Goal: Task Accomplishment & Management: Use online tool/utility

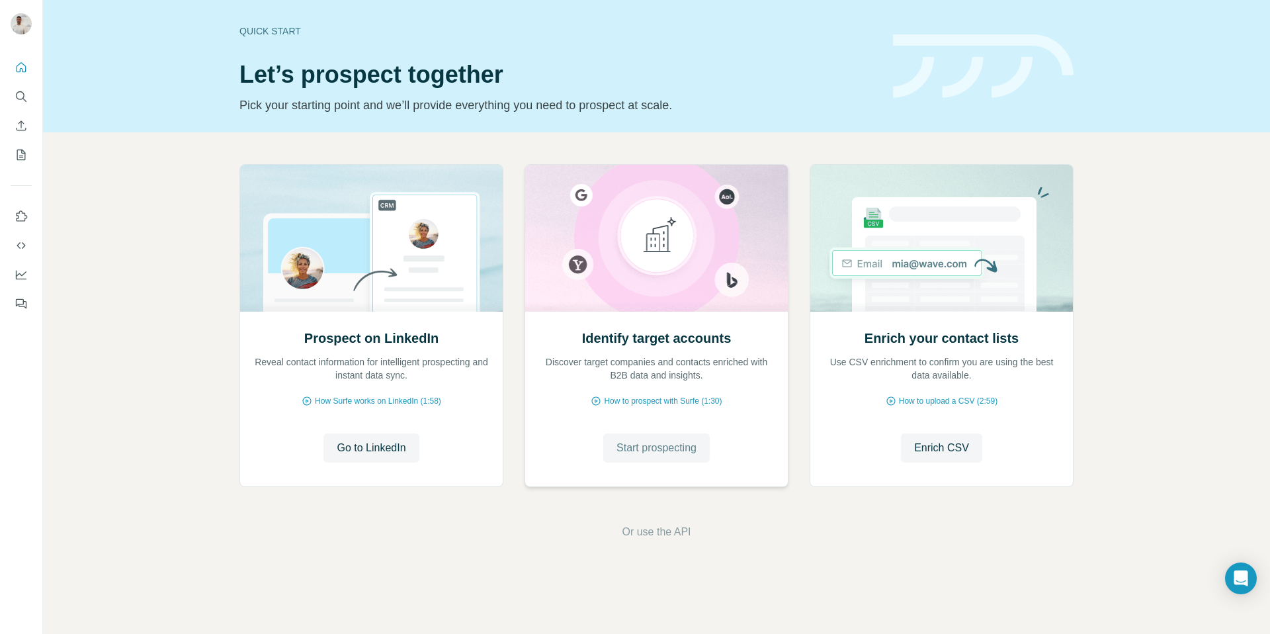
click at [686, 452] on span "Start prospecting" at bounding box center [656, 448] width 80 height 16
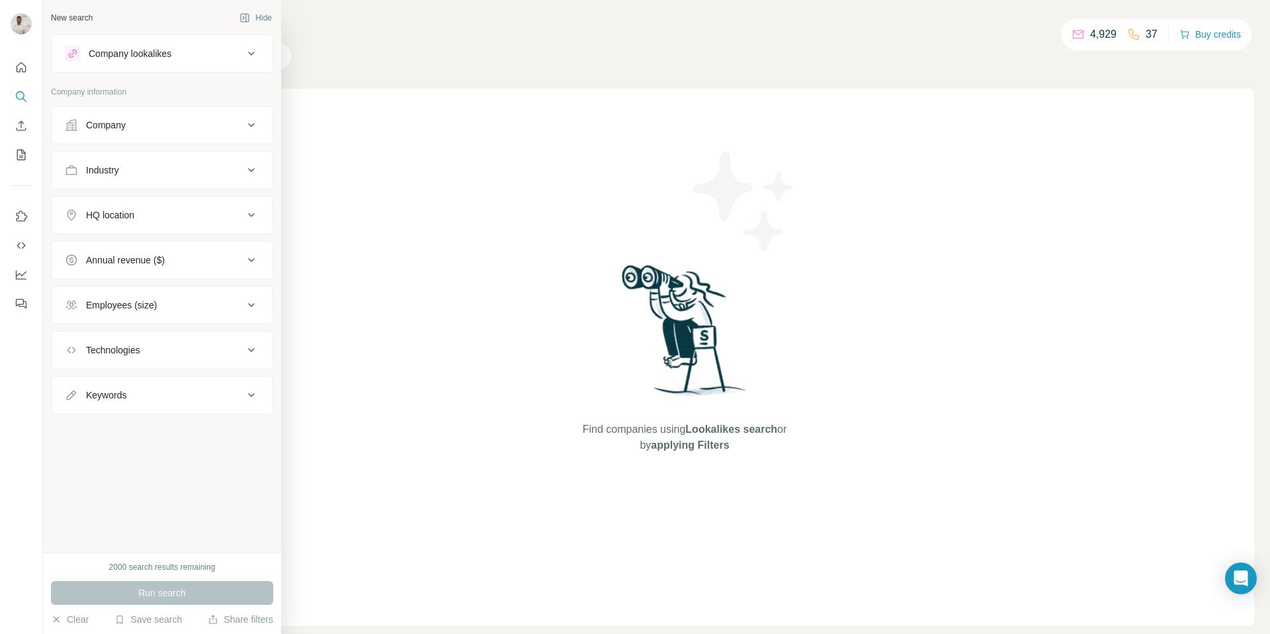
drag, startPoint x: 140, startPoint y: 130, endPoint x: 140, endPoint y: 144, distance: 14.6
click at [140, 130] on div "Company" at bounding box center [154, 124] width 179 height 13
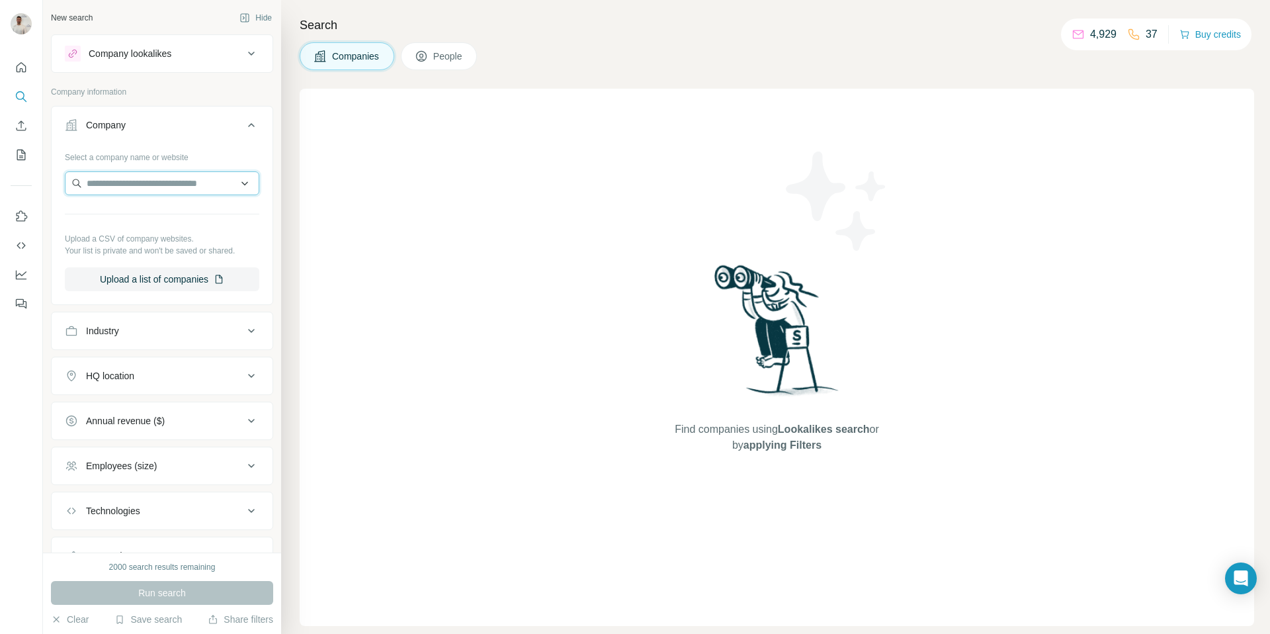
click at [138, 186] on input "text" at bounding box center [162, 183] width 194 height 24
paste input "**********"
type input "**********"
click at [192, 595] on div "Run search" at bounding box center [162, 593] width 222 height 24
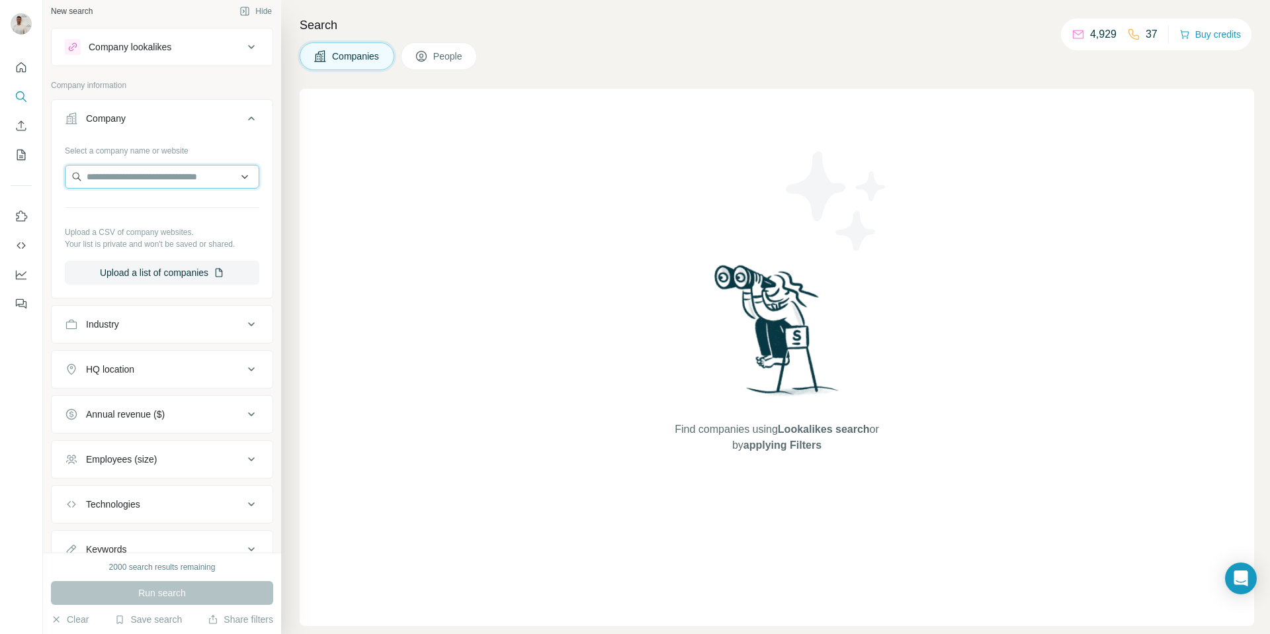
click at [179, 181] on input "text" at bounding box center [162, 177] width 194 height 24
paste input "**********"
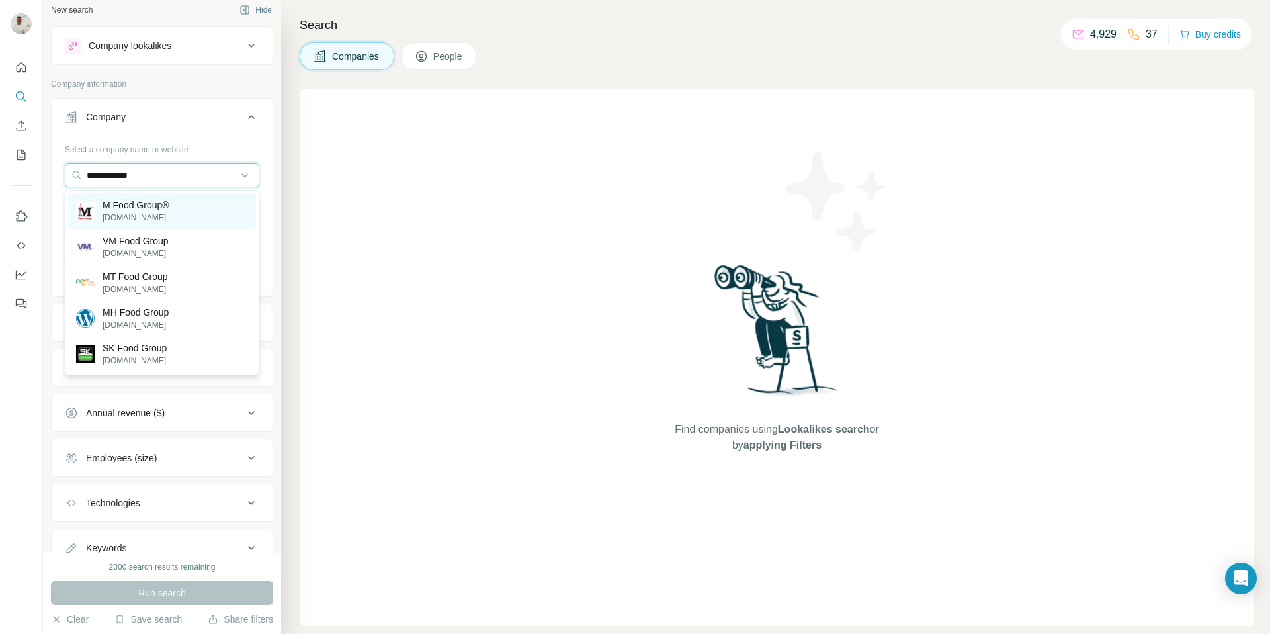
type input "**********"
click at [140, 203] on p "M Food Group®" at bounding box center [136, 204] width 67 height 13
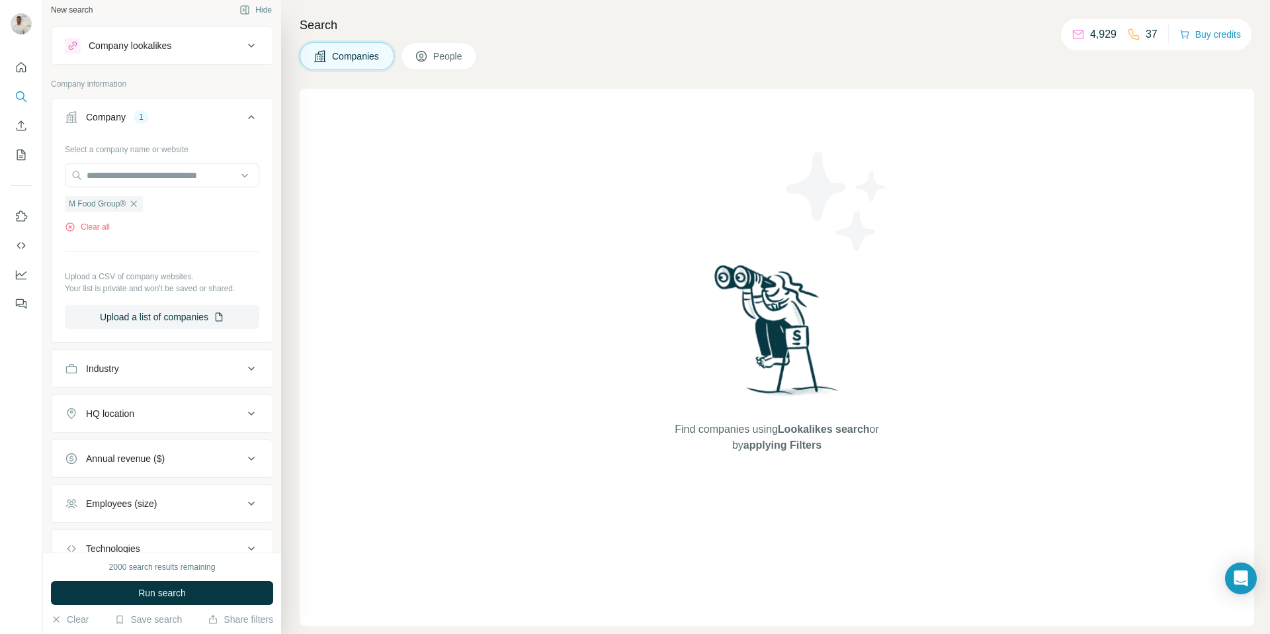
click at [202, 589] on button "Run search" at bounding box center [162, 593] width 222 height 24
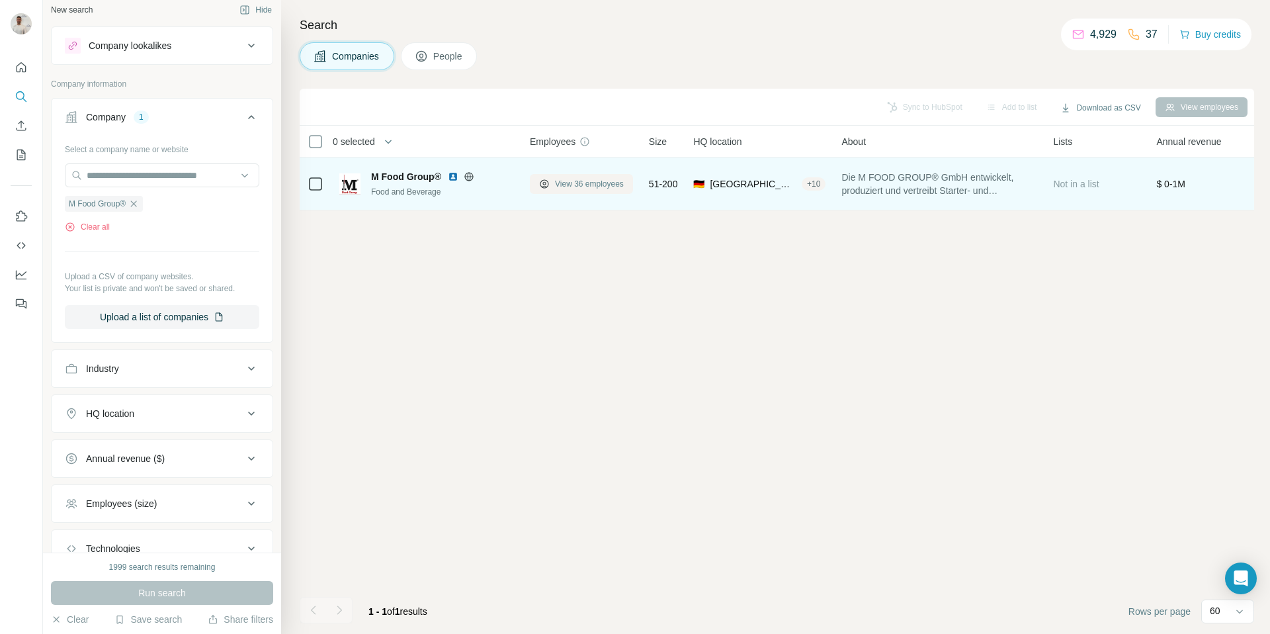
click at [569, 178] on span "View 36 employees" at bounding box center [589, 184] width 69 height 12
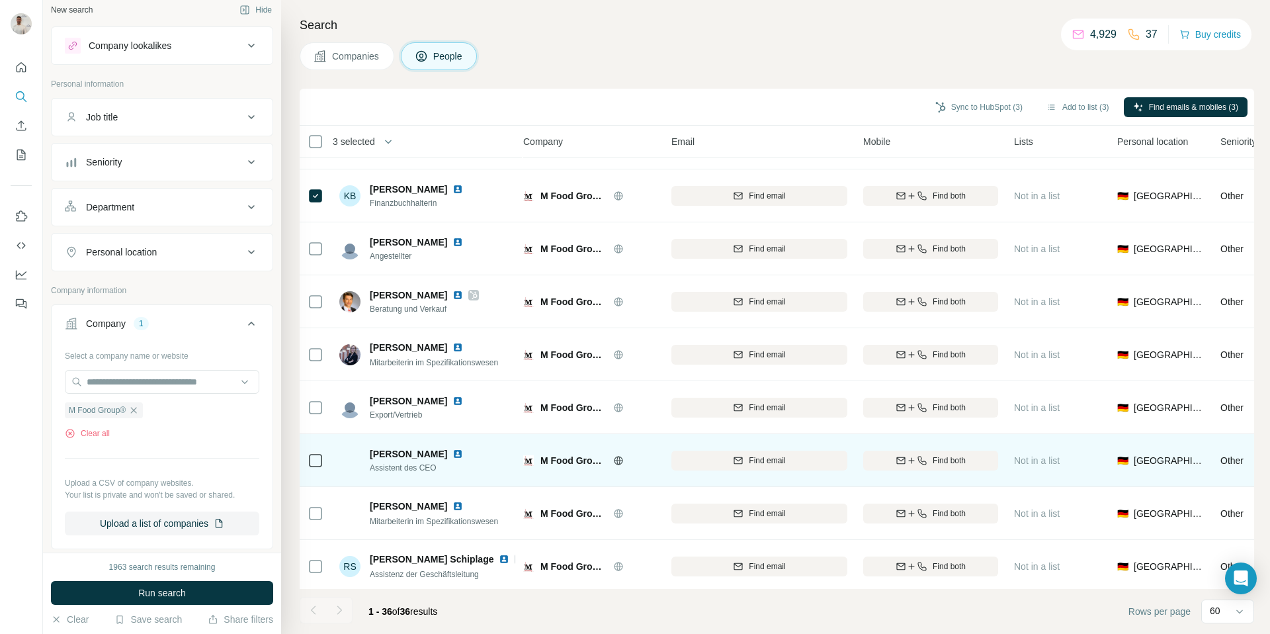
scroll to position [1312, 7]
click at [452, 450] on img at bounding box center [457, 452] width 11 height 11
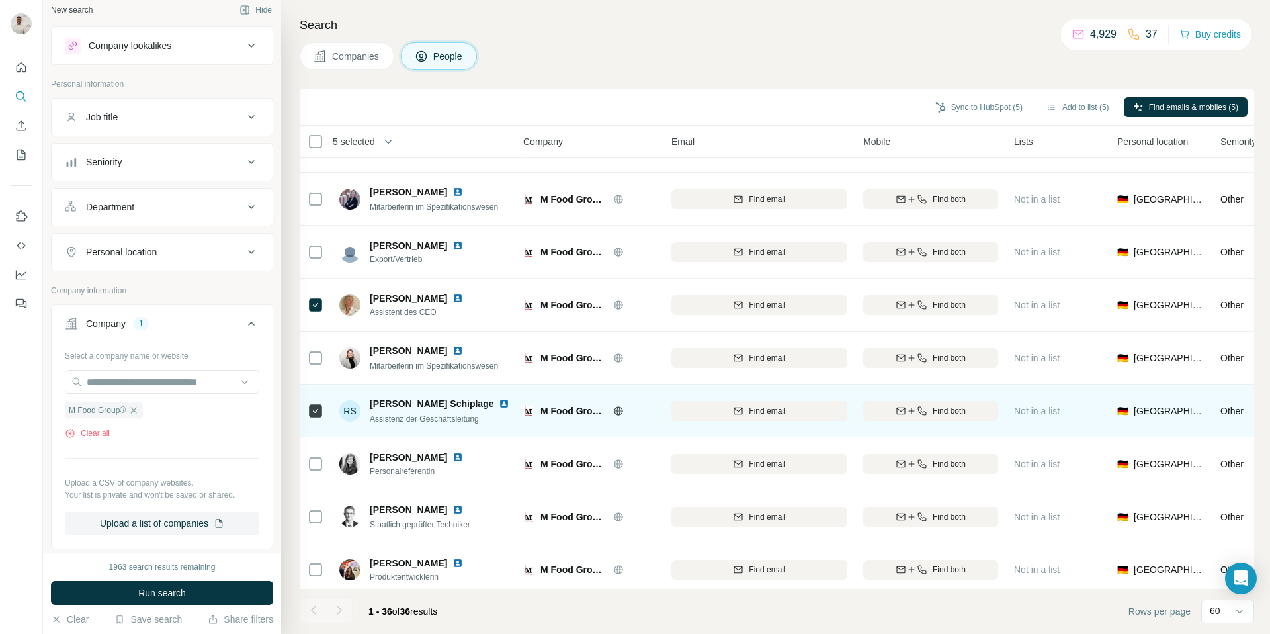
scroll to position [1474, 7]
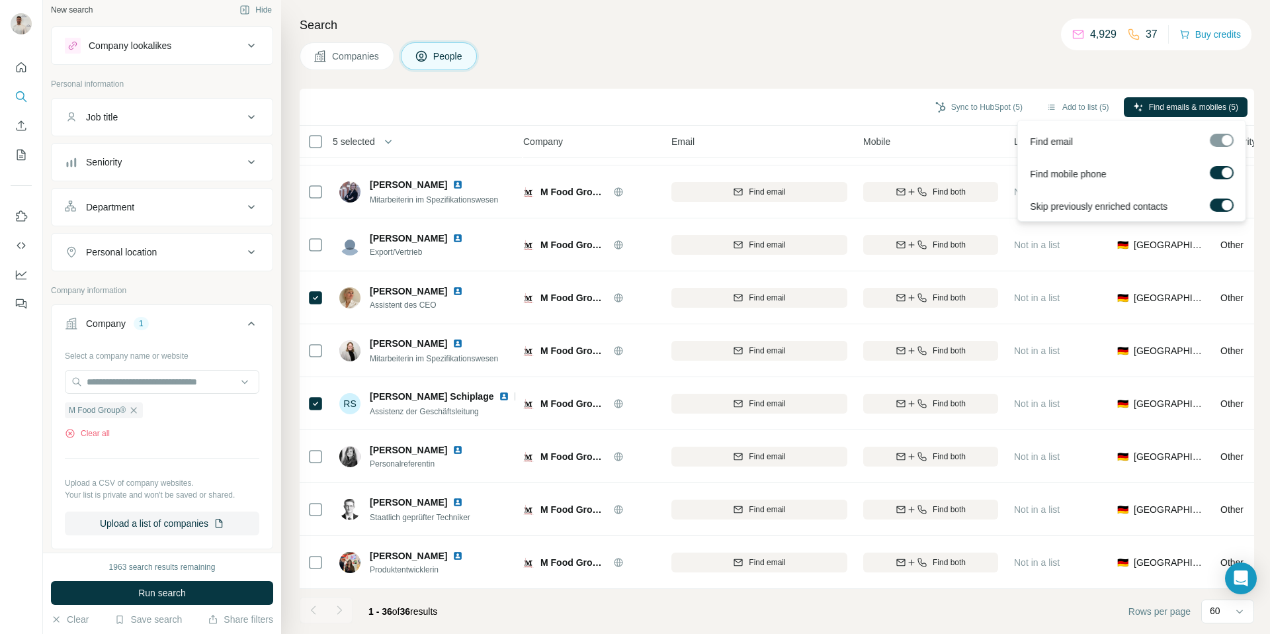
click at [1181, 109] on span "Find emails & mobiles (5)" at bounding box center [1193, 107] width 89 height 12
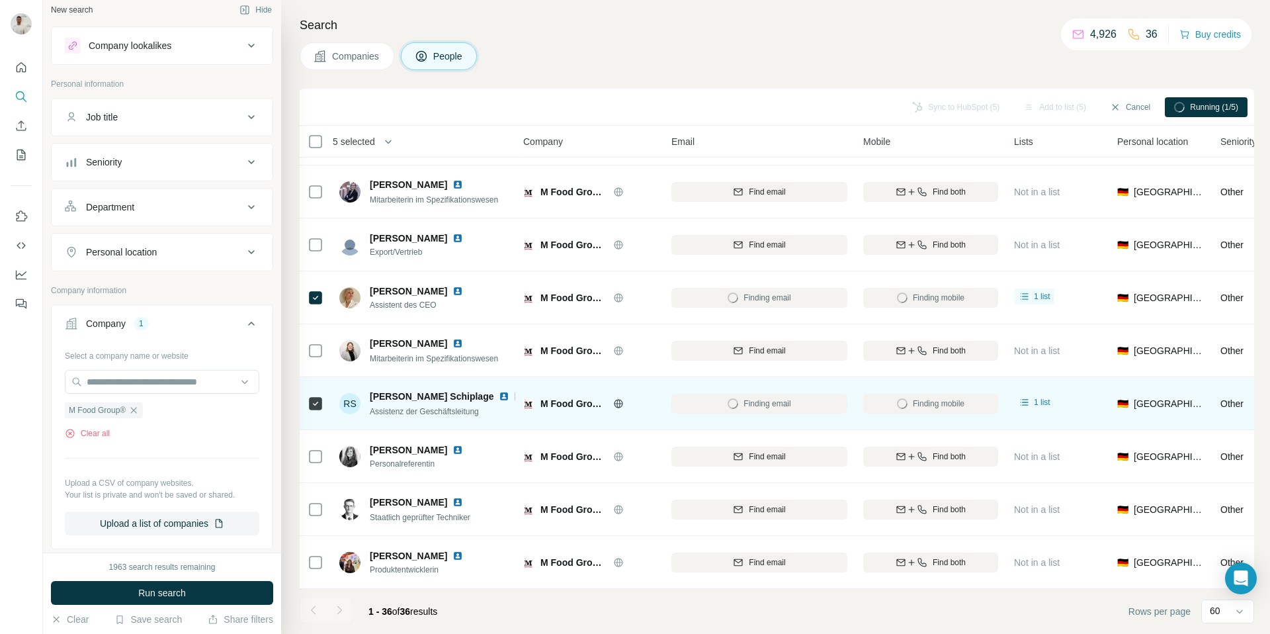
click at [499, 397] on img at bounding box center [504, 396] width 11 height 11
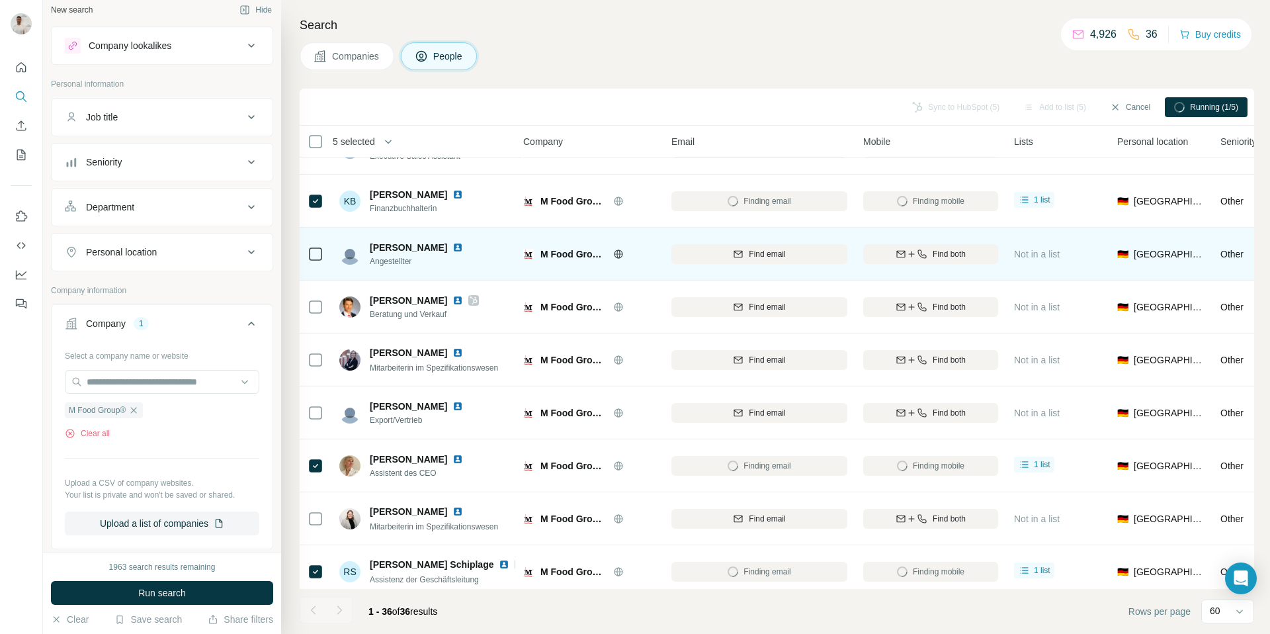
scroll to position [1273, 7]
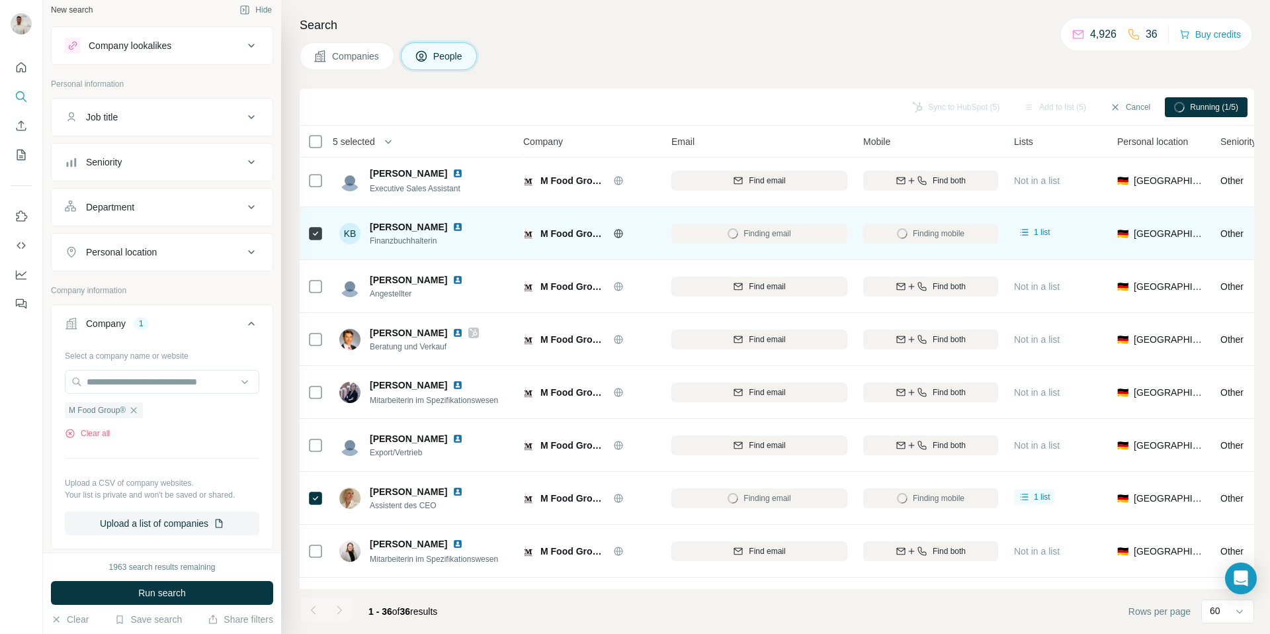
click at [458, 229] on img at bounding box center [457, 227] width 11 height 11
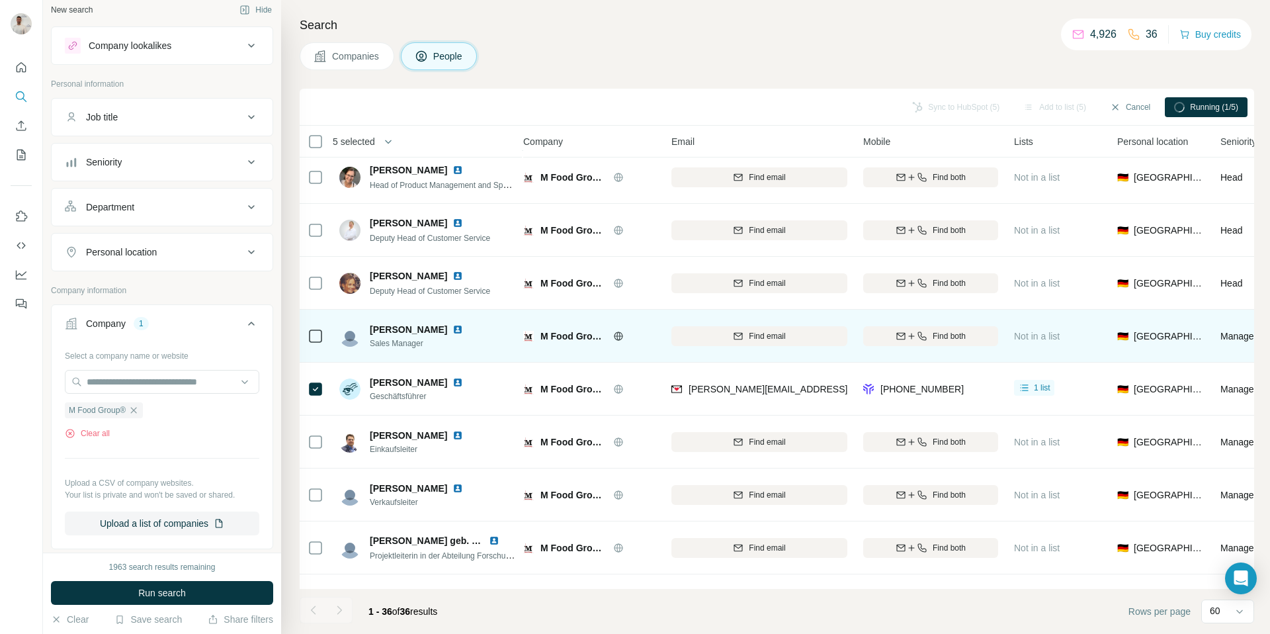
scroll to position [267, 7]
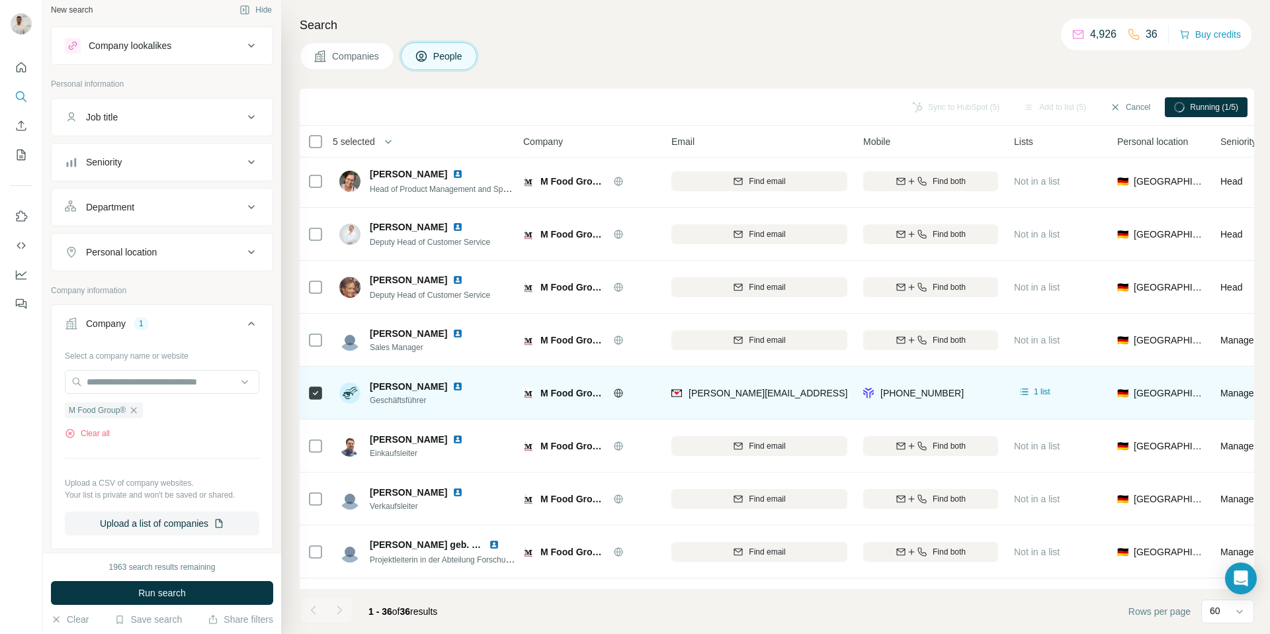
click at [452, 388] on img at bounding box center [457, 386] width 11 height 11
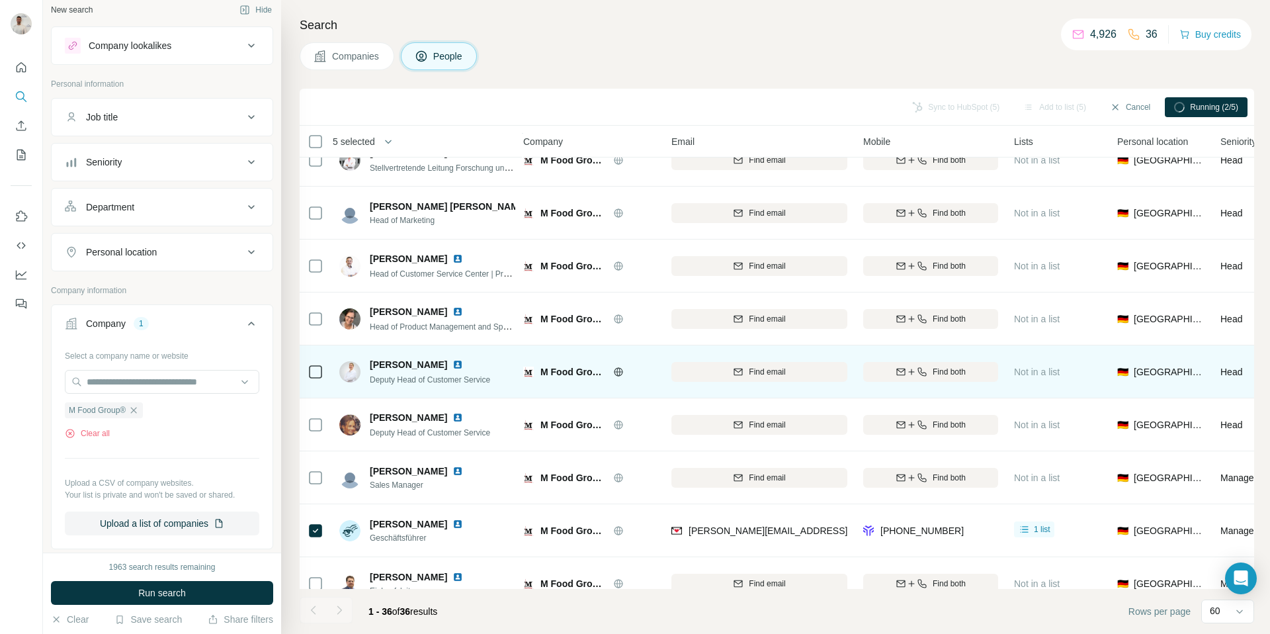
scroll to position [0, 7]
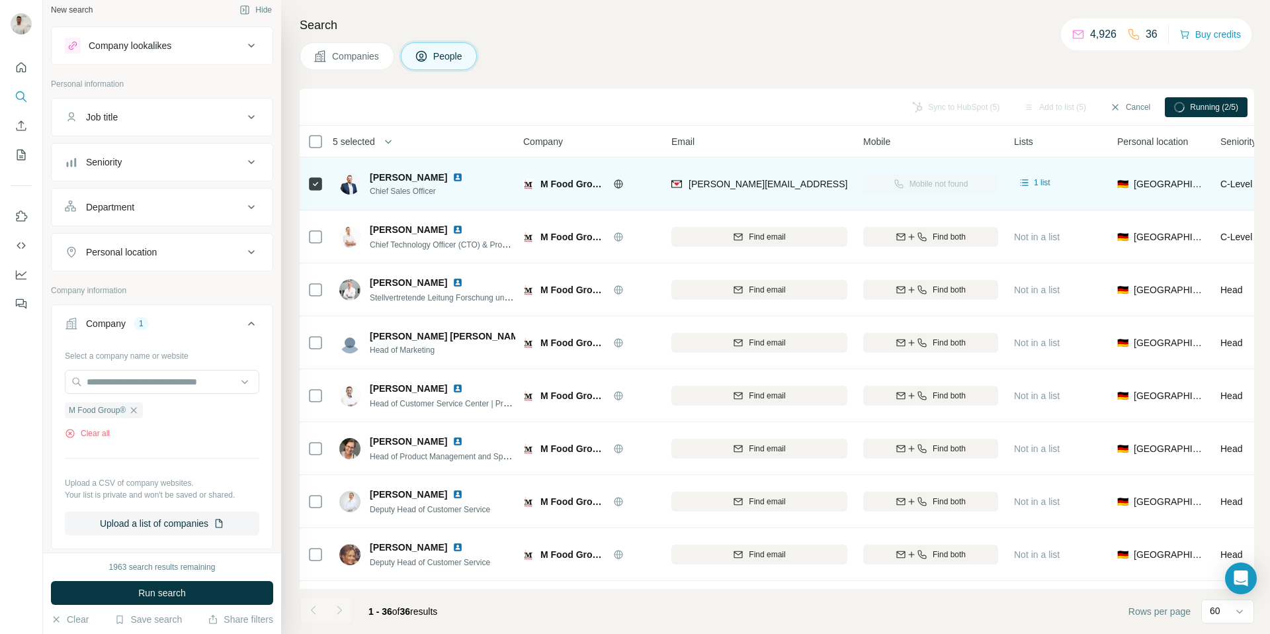
click at [456, 177] on img at bounding box center [457, 177] width 11 height 11
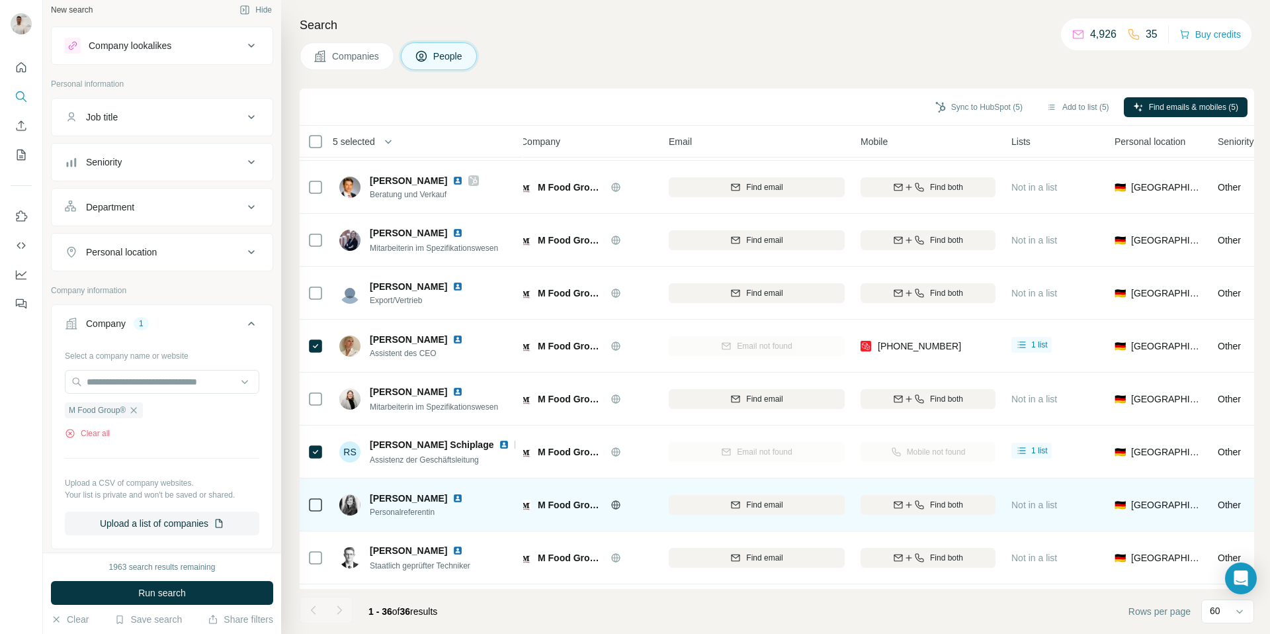
scroll to position [1474, 9]
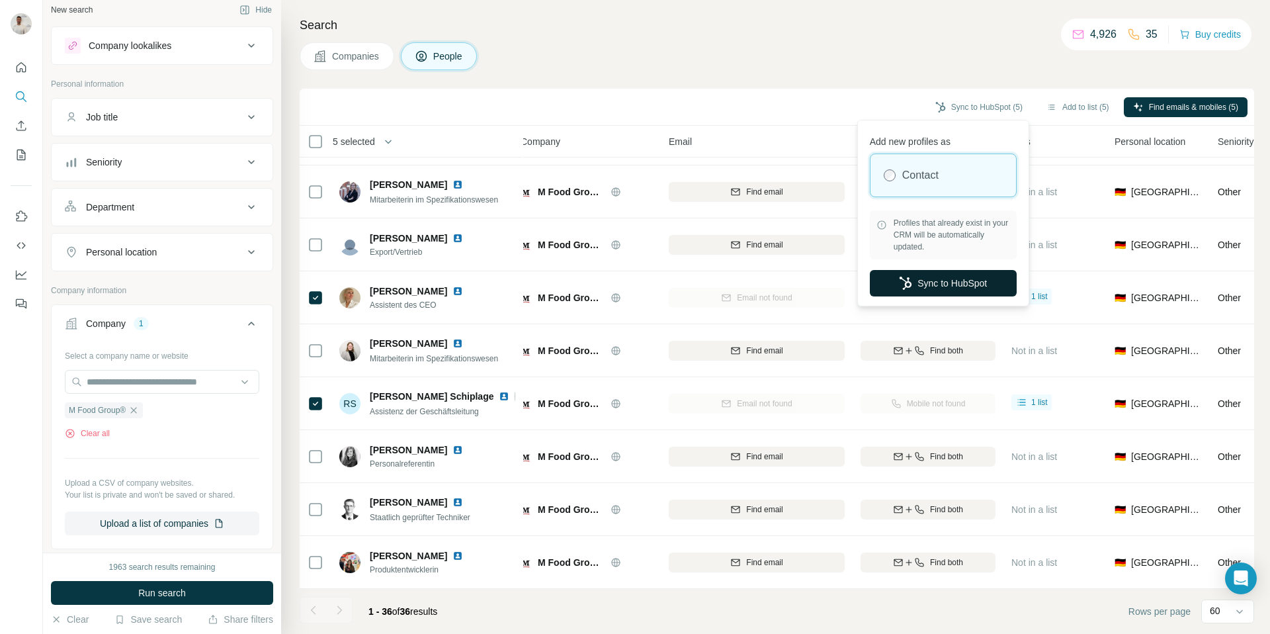
click at [930, 281] on button "Sync to HubSpot" at bounding box center [943, 283] width 147 height 26
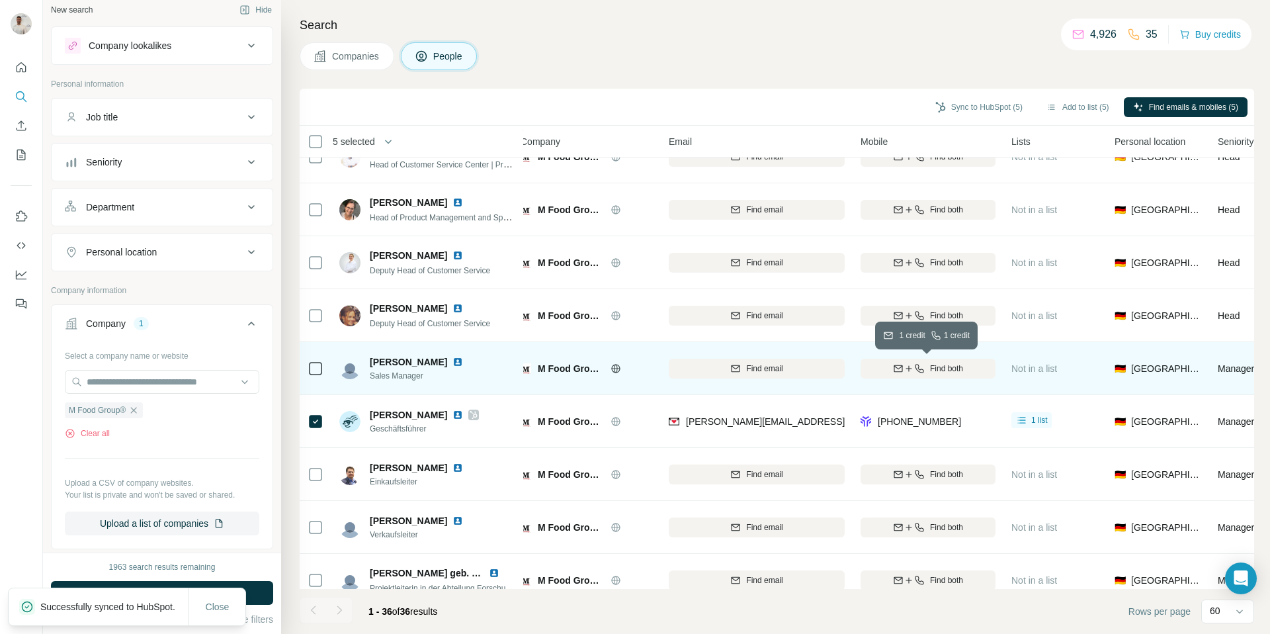
scroll to position [218, 9]
